Goal: Task Accomplishment & Management: Use online tool/utility

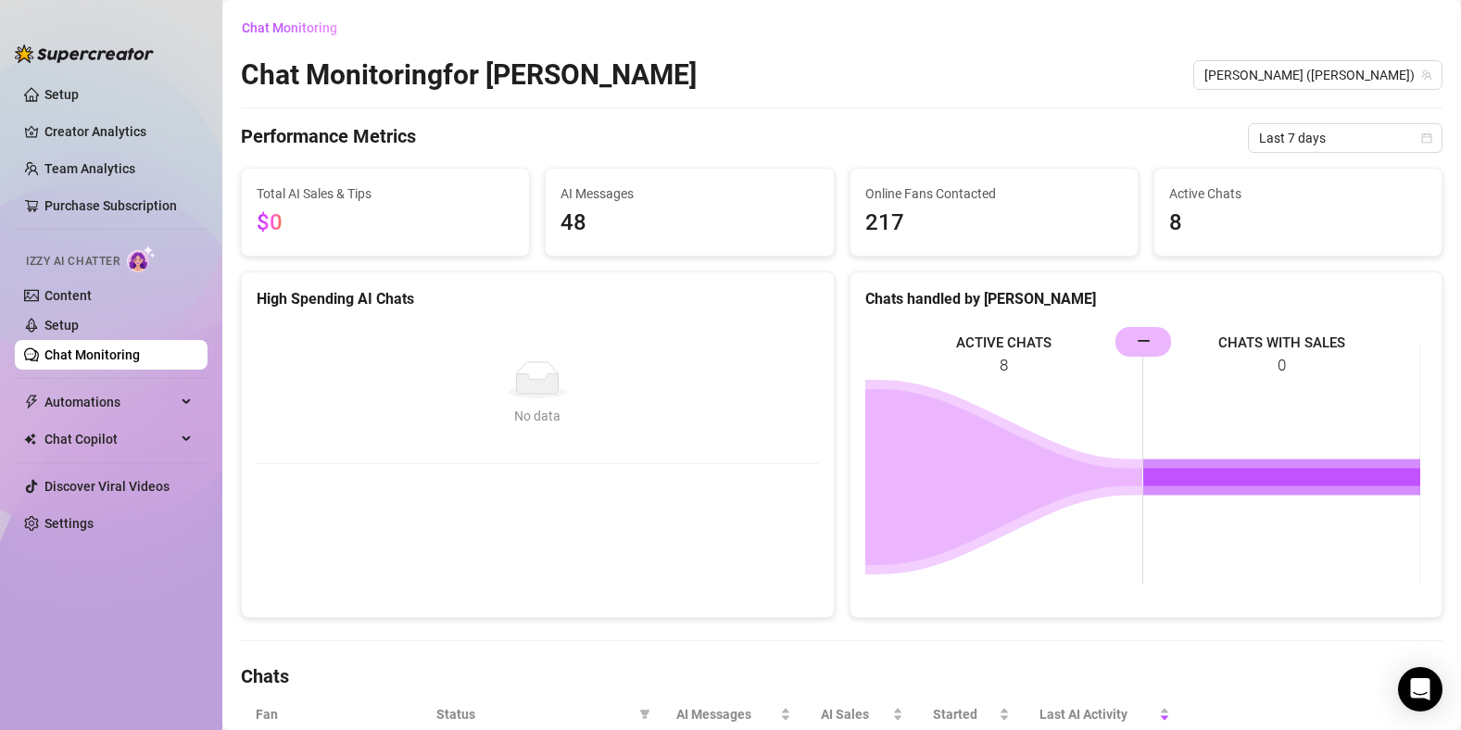
scroll to position [620, 0]
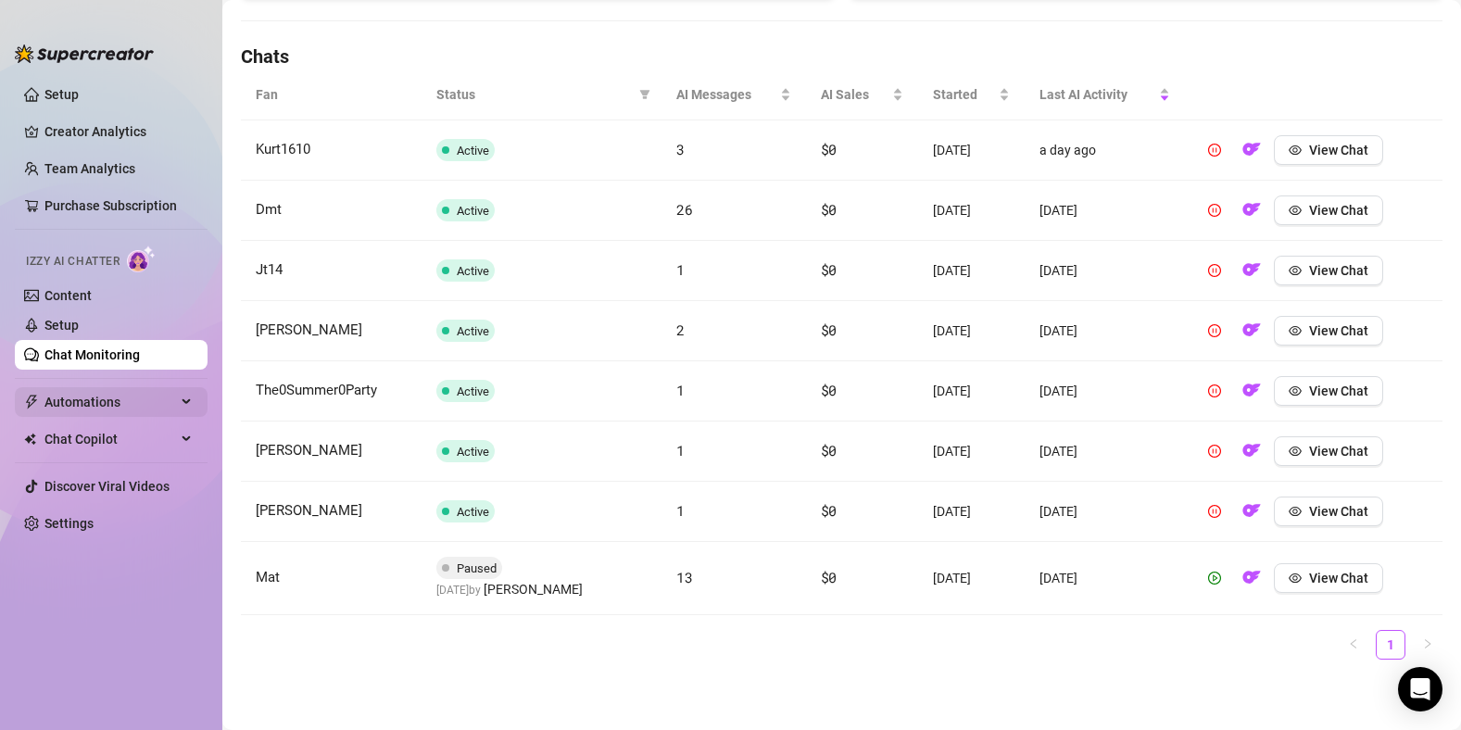
click at [108, 402] on span "Automations" at bounding box center [110, 402] width 132 height 30
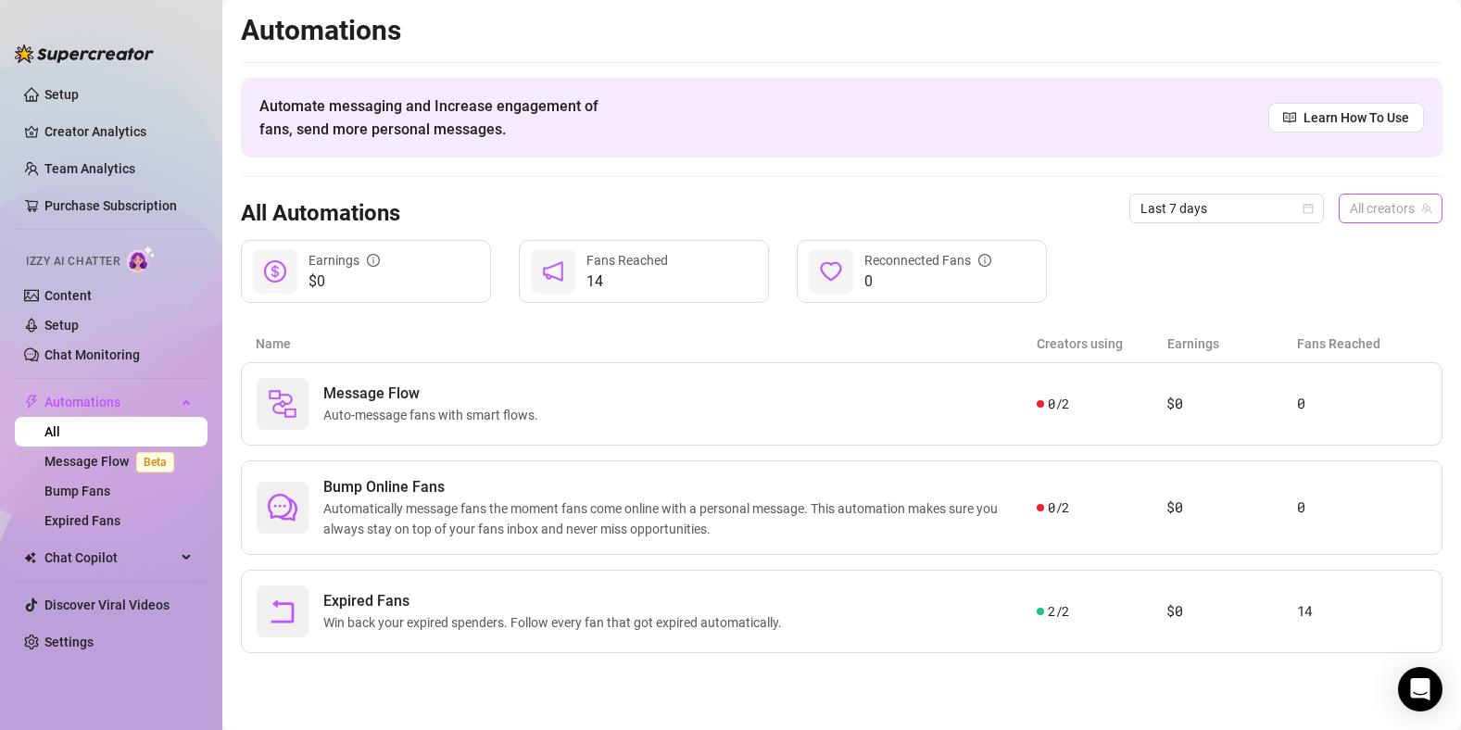
click at [1385, 216] on span "All creators" at bounding box center [1391, 209] width 82 height 28
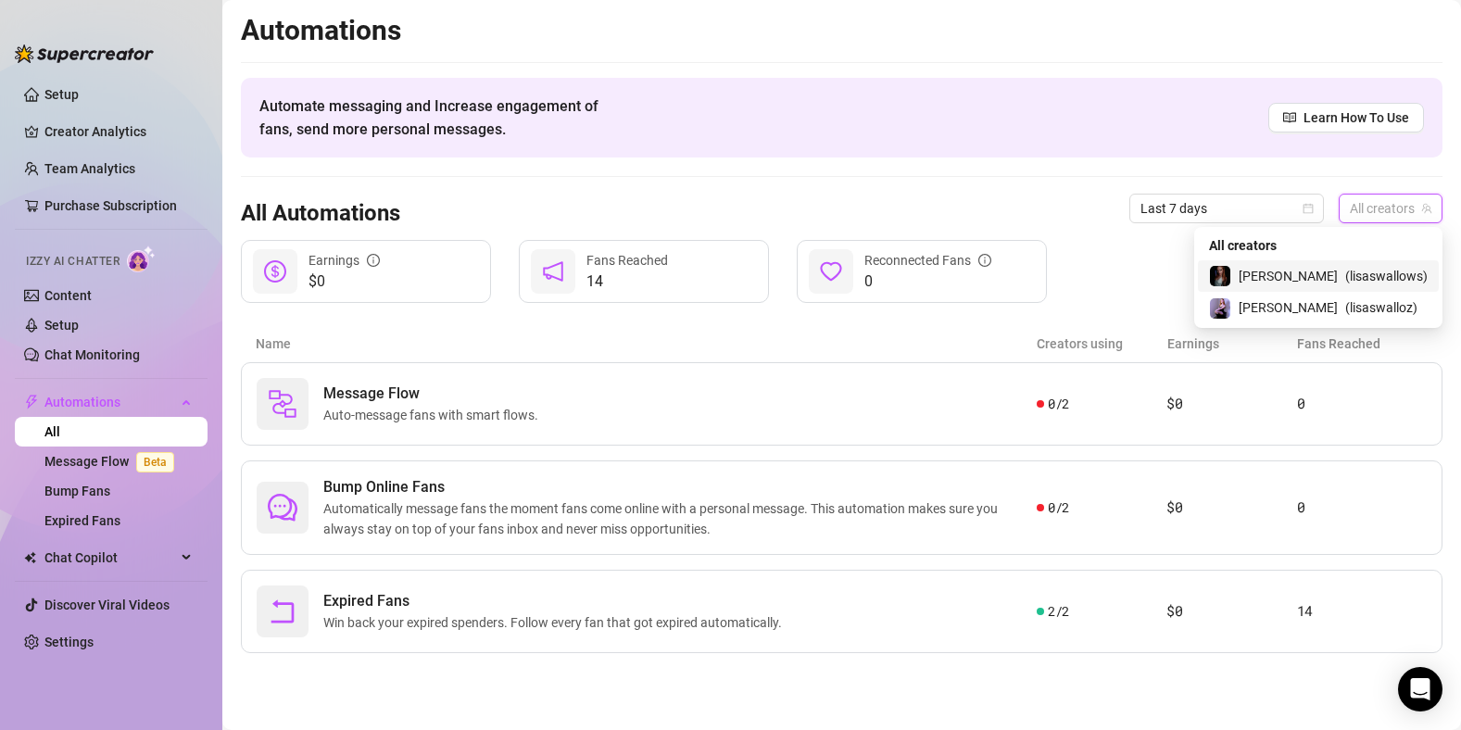
click at [1373, 276] on span "( lisaswallows )" at bounding box center [1386, 276] width 82 height 20
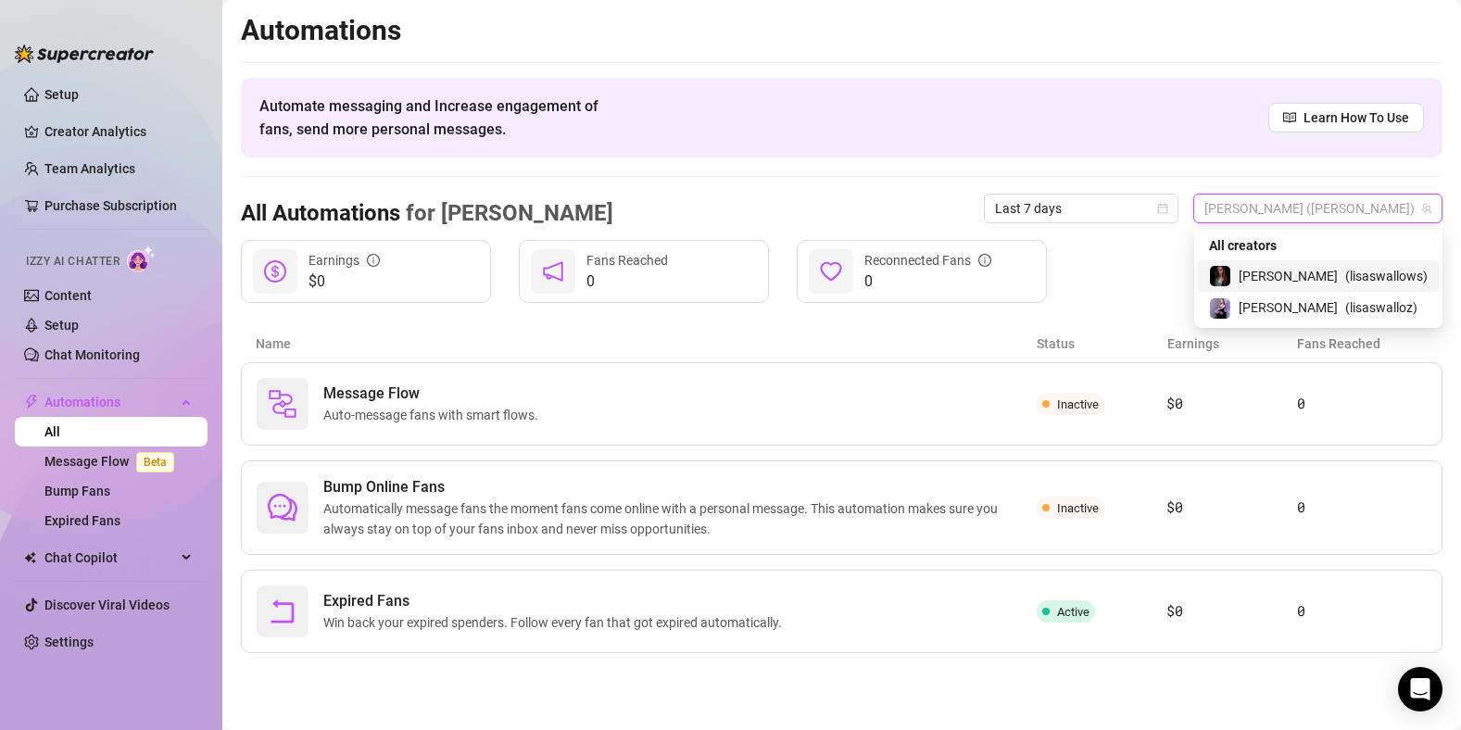
click at [1381, 215] on span "[PERSON_NAME] ([PERSON_NAME])" at bounding box center [1318, 209] width 227 height 28
click at [971, 500] on span "Automatically message fans the moment fans come online with a personal message.…" at bounding box center [679, 518] width 713 height 41
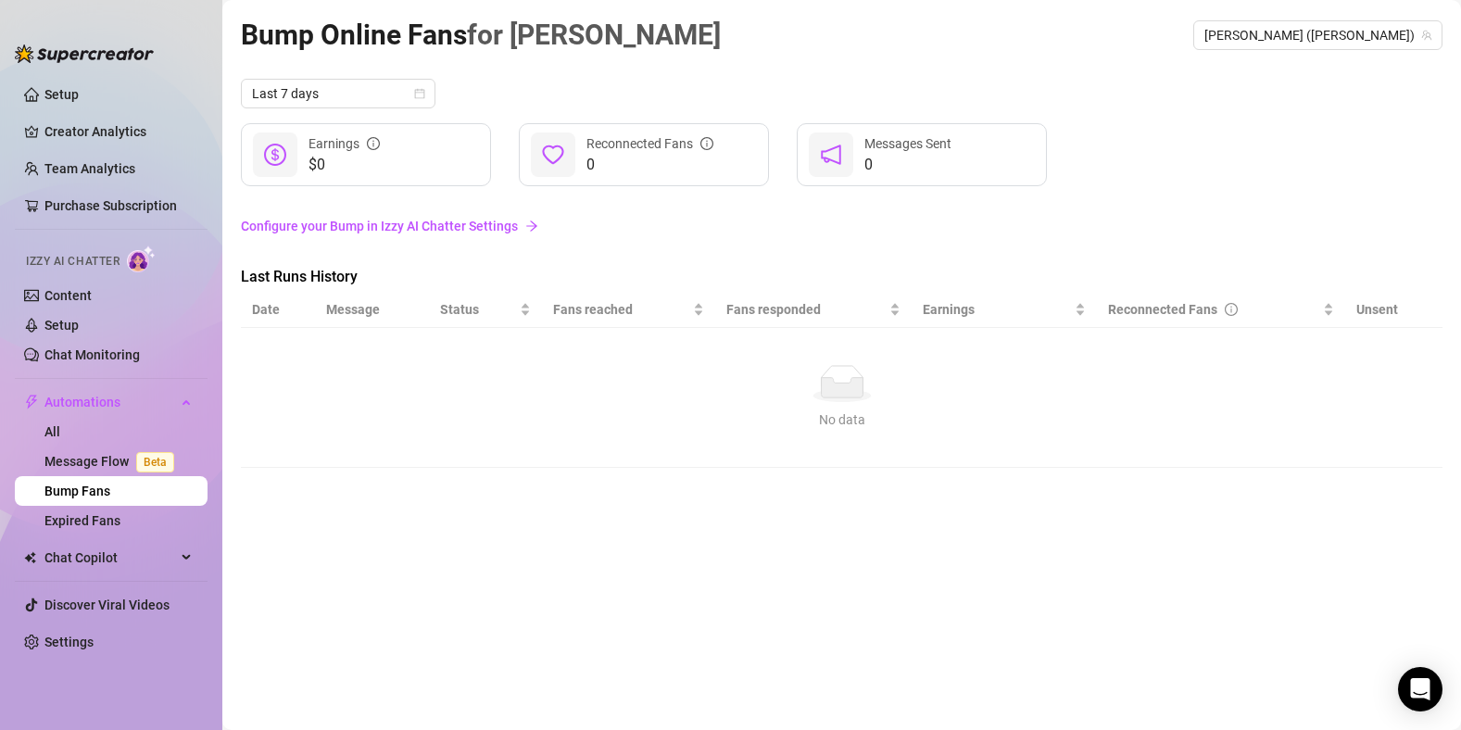
click at [414, 224] on link "Configure your Bump in Izzy AI Chatter Settings" at bounding box center [842, 226] width 1202 height 20
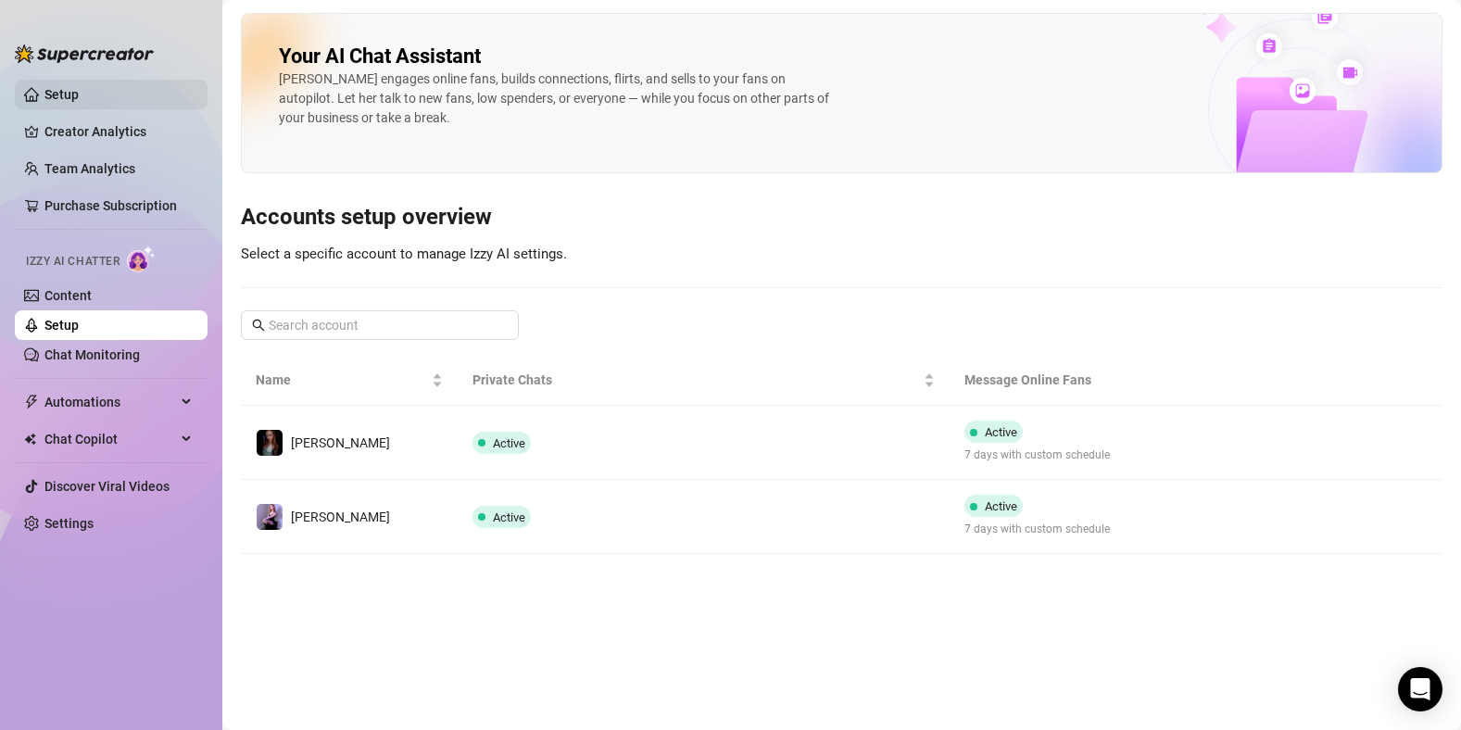
click at [77, 93] on link "Setup" at bounding box center [61, 94] width 34 height 15
